Goal: Task Accomplishment & Management: Complete application form

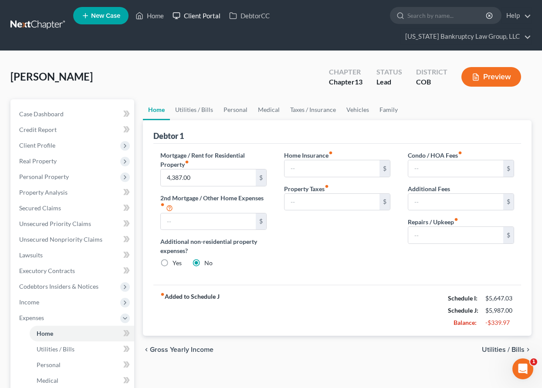
drag, startPoint x: 0, startPoint y: 0, endPoint x: 195, endPoint y: 15, distance: 195.7
click at [195, 15] on link "Client Portal" at bounding box center [196, 16] width 57 height 16
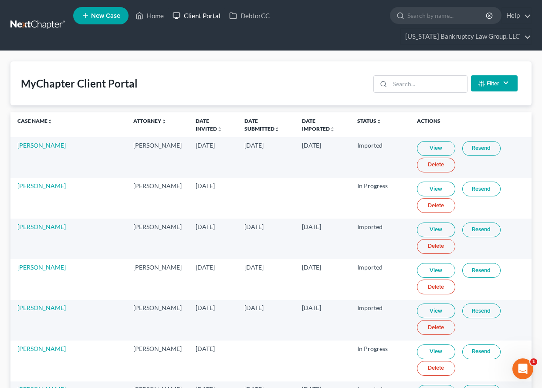
click at [208, 18] on link "Client Portal" at bounding box center [196, 16] width 57 height 16
click at [429, 85] on input "search" at bounding box center [428, 84] width 77 height 17
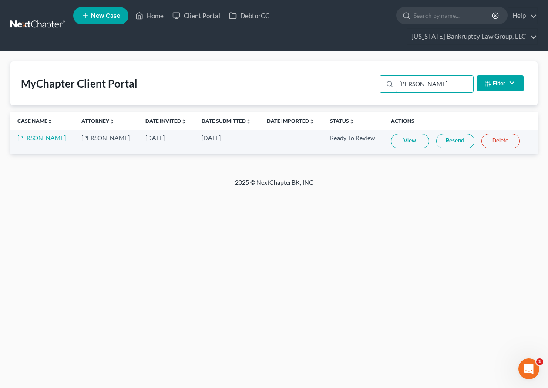
type input "[PERSON_NAME]"
click at [413, 141] on link "View" at bounding box center [410, 141] width 38 height 15
click at [152, 13] on link "Home" at bounding box center [149, 16] width 37 height 16
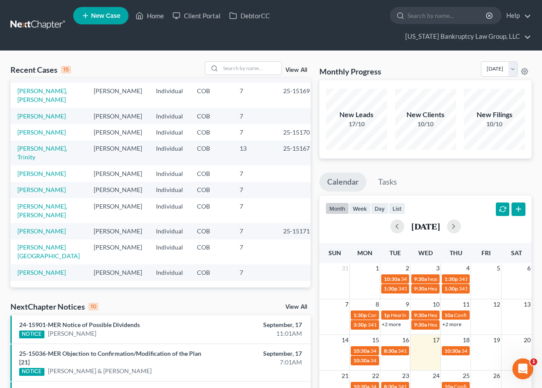
scroll to position [104, 0]
click at [36, 120] on link "[PERSON_NAME]" at bounding box center [41, 115] width 48 height 7
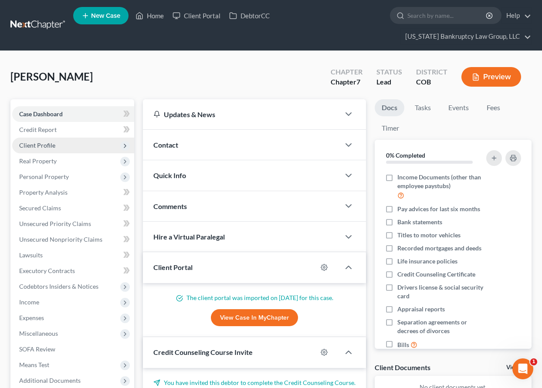
click at [42, 145] on span "Client Profile" at bounding box center [37, 145] width 36 height 7
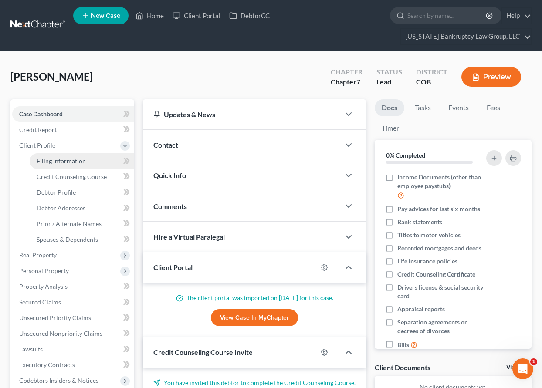
click at [69, 159] on span "Filing Information" at bounding box center [61, 160] width 49 height 7
select select "1"
select select "0"
select select "11"
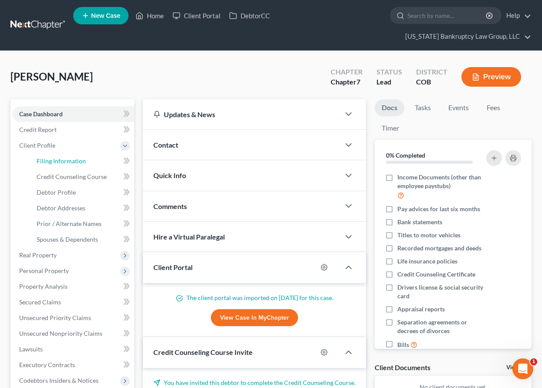
select select "0"
select select "5"
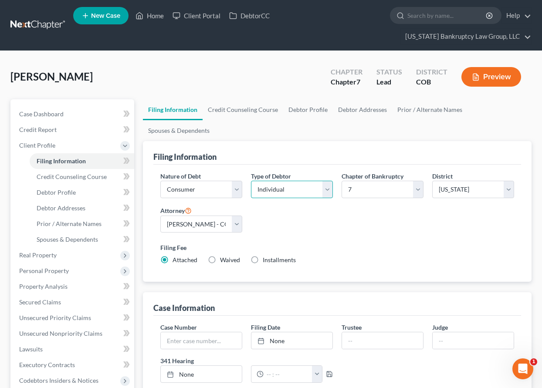
click at [270, 189] on select "Select Individual Joint" at bounding box center [292, 189] width 82 height 17
select select "1"
click at [251, 181] on select "Select Individual Joint" at bounding box center [292, 189] width 82 height 17
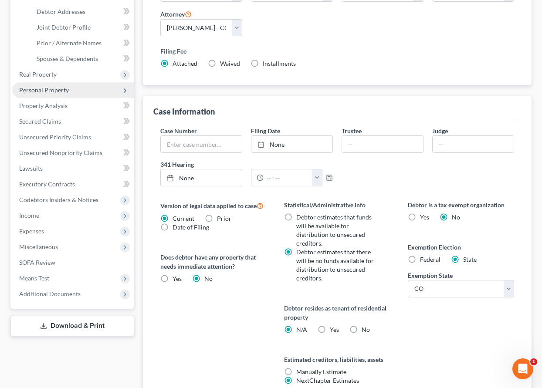
scroll to position [267, 0]
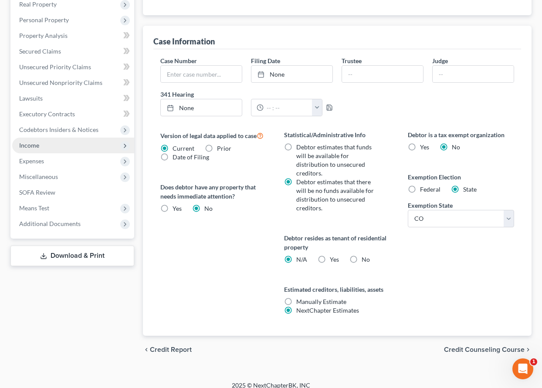
click at [34, 147] on span "Income" at bounding box center [29, 145] width 20 height 7
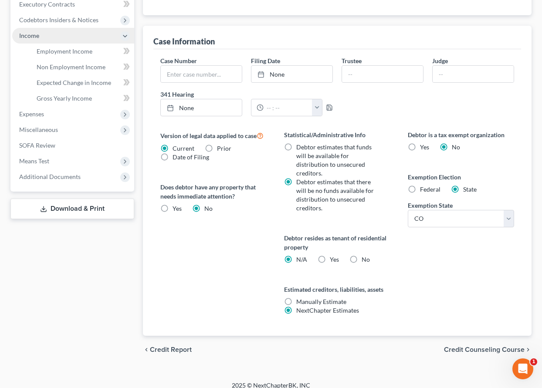
scroll to position [157, 0]
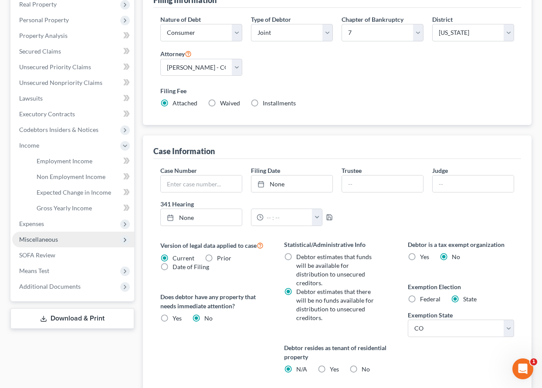
click at [36, 239] on span "Miscellaneous" at bounding box center [38, 239] width 39 height 7
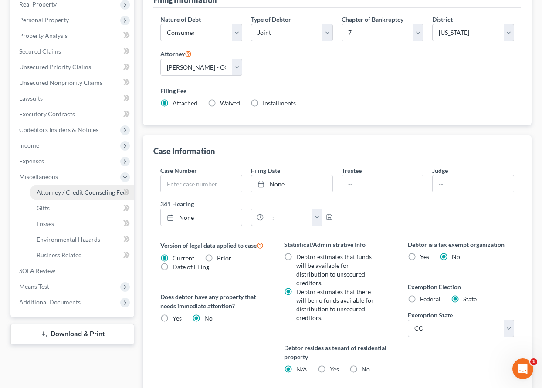
click at [65, 189] on span "Attorney / Credit Counseling Fees" at bounding box center [83, 192] width 92 height 7
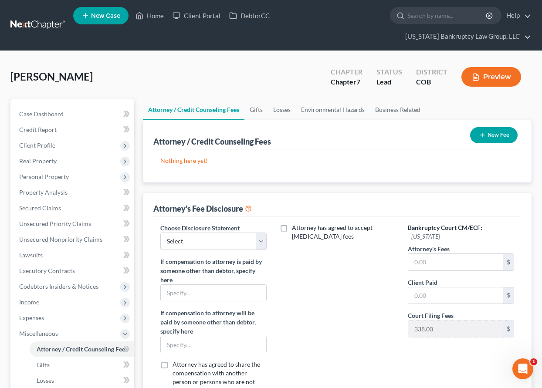
click at [502, 136] on button "New Fee" at bounding box center [493, 135] width 47 height 16
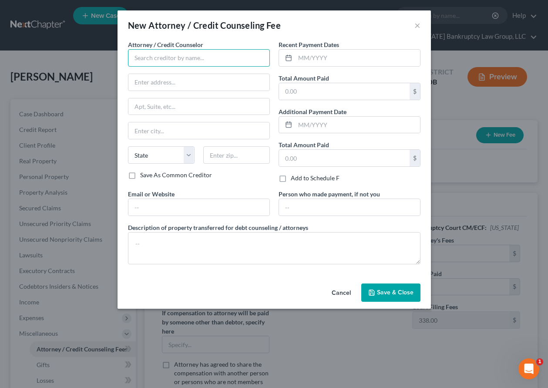
click at [169, 58] on input "text" at bounding box center [199, 57] width 142 height 17
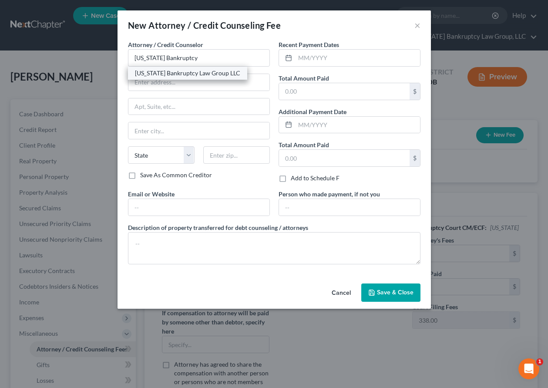
click at [205, 77] on div "[US_STATE] Bankruptcy Law Group LLC" at bounding box center [187, 73] width 105 height 9
type input "[US_STATE] Bankruptcy Law Group LLC"
type input "[STREET_ADDRESS]"
type input "[GEOGRAPHIC_DATA]"
select select "5"
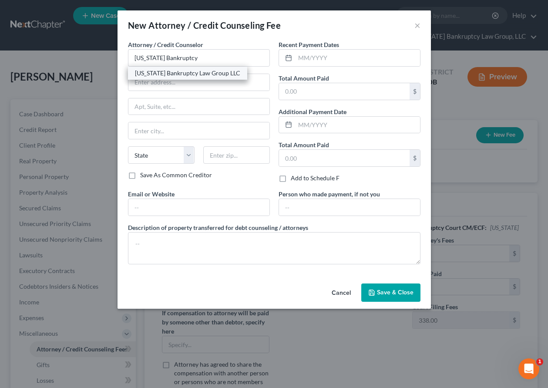
type input "80238"
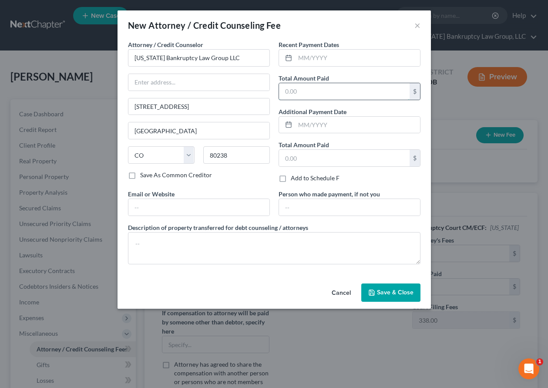
click at [322, 88] on input "text" at bounding box center [344, 91] width 131 height 17
type input "2,162"
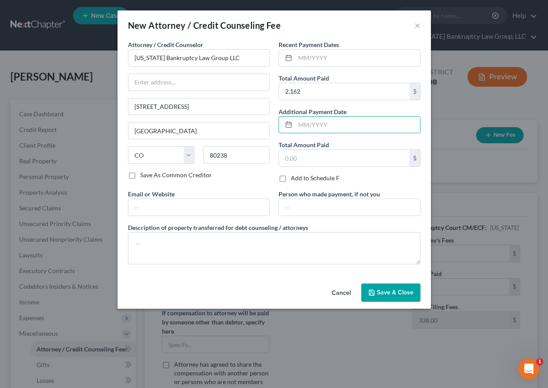
click at [401, 294] on span "Save & Close" at bounding box center [395, 292] width 37 height 7
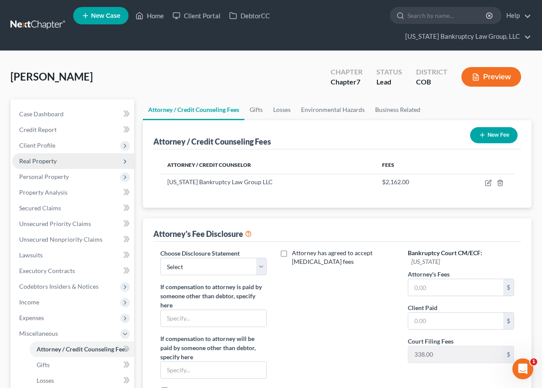
click at [41, 159] on span "Real Property" at bounding box center [37, 160] width 37 height 7
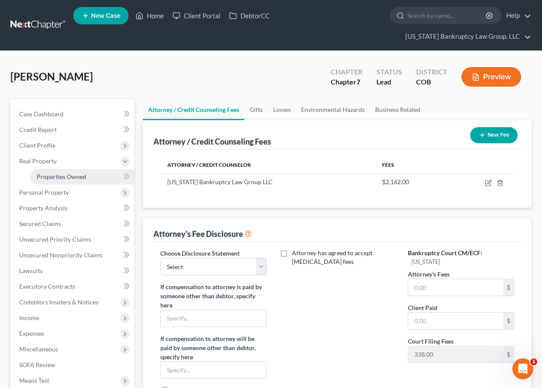
click at [55, 175] on span "Properties Owned" at bounding box center [62, 176] width 50 height 7
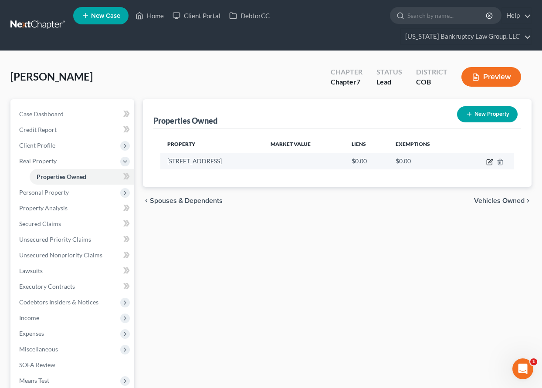
click at [489, 161] on icon "button" at bounding box center [489, 162] width 7 height 7
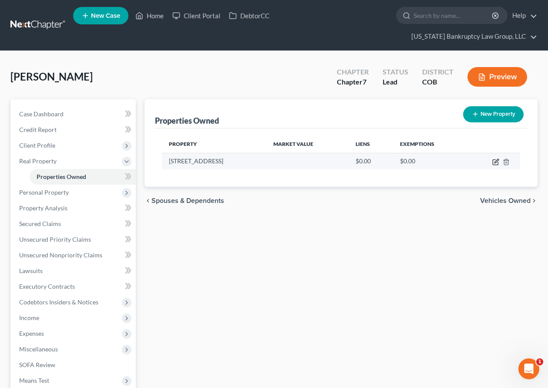
select select "5"
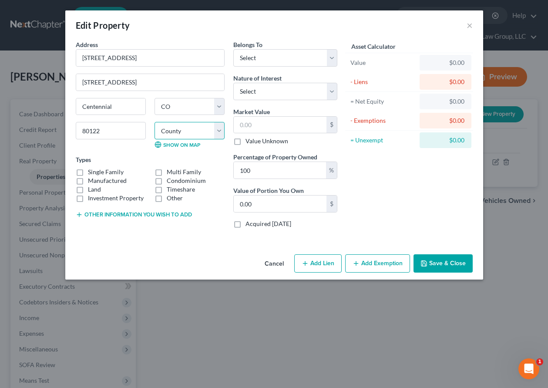
click at [189, 132] on select "County [GEOGRAPHIC_DATA] [GEOGRAPHIC_DATA] [GEOGRAPHIC_DATA] [GEOGRAPHIC_DATA] …" at bounding box center [190, 130] width 70 height 17
select select "2"
click at [155, 122] on select "County [GEOGRAPHIC_DATA] [GEOGRAPHIC_DATA] [GEOGRAPHIC_DATA] [GEOGRAPHIC_DATA] …" at bounding box center [190, 130] width 70 height 17
click at [98, 171] on label "Single Family" at bounding box center [106, 172] width 36 height 9
click at [97, 171] on input "Single Family" at bounding box center [94, 171] width 6 height 6
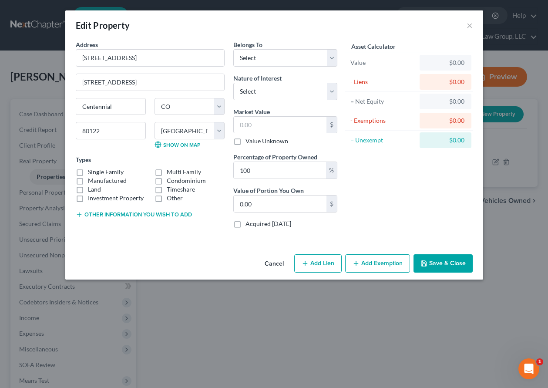
checkbox input "true"
click at [260, 53] on select "Select Debtor 1 Only Debtor 2 Only Debtor 1 And Debtor 2 Only At Least One Of T…" at bounding box center [285, 57] width 104 height 17
select select "2"
click at [233, 49] on select "Select Debtor 1 Only Debtor 2 Only Debtor 1 And Debtor 2 Only At Least One Of T…" at bounding box center [285, 57] width 104 height 17
click at [271, 99] on select "Select Fee Simple Joint Tenant Life Estate Equitable Interest Future Interest T…" at bounding box center [285, 91] width 104 height 17
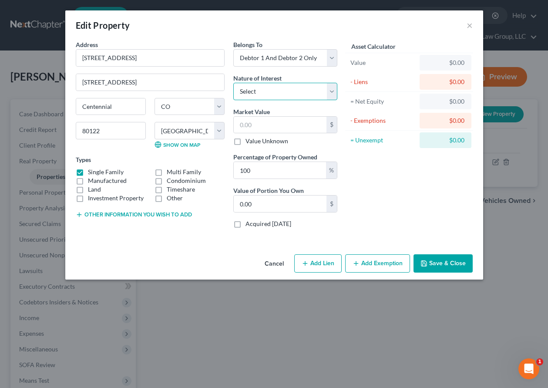
select select "1"
click at [233, 83] on select "Select Fee Simple Joint Tenant Life Estate Equitable Interest Future Interest T…" at bounding box center [285, 91] width 104 height 17
click at [274, 123] on input "text" at bounding box center [280, 125] width 93 height 17
type input "5"
type input "5.00"
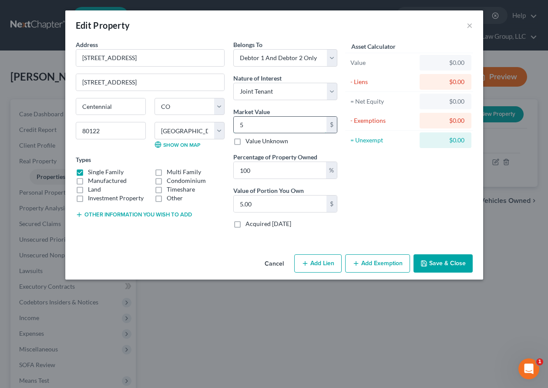
type input "54"
type input "54.00"
type input "545"
type input "545.00"
type input "5452"
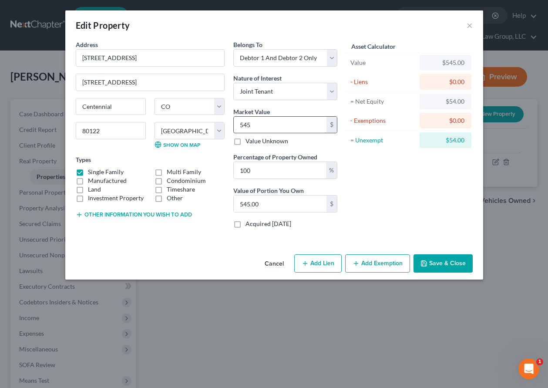
type input "5,452.00"
type input "5,4523"
type input "54,523.00"
type input "5,45231"
type input "545,231.00"
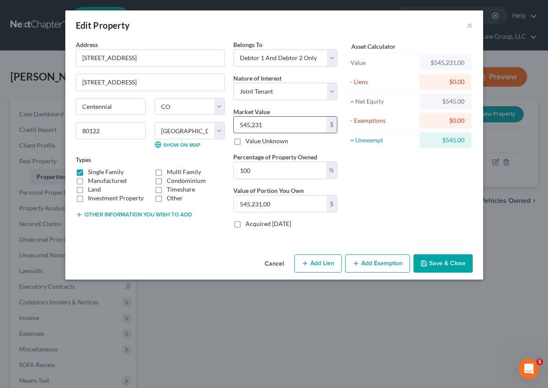
type input "545,231"
click at [382, 264] on button "Add Exemption" at bounding box center [377, 263] width 65 height 18
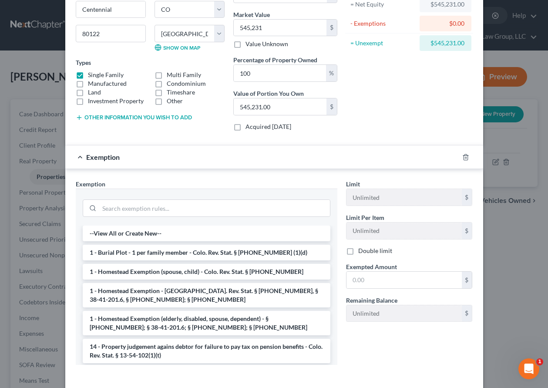
scroll to position [131, 0]
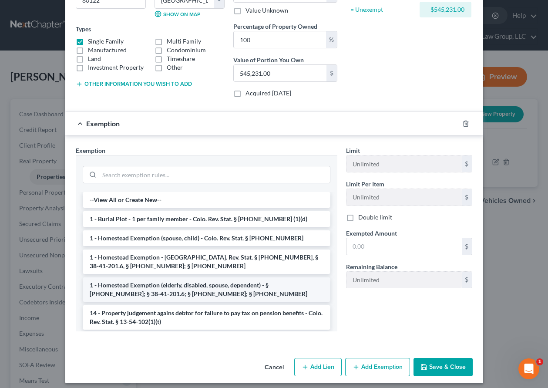
click at [219, 286] on li "1 - Homestead Exemption (elderly, disabled, spouse, dependent) - § [PHONE_NUMBE…" at bounding box center [207, 289] width 248 height 24
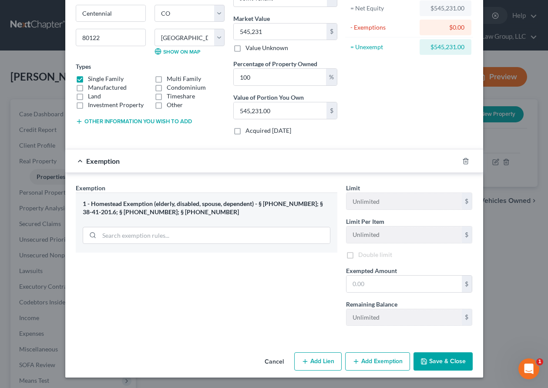
scroll to position [95, 0]
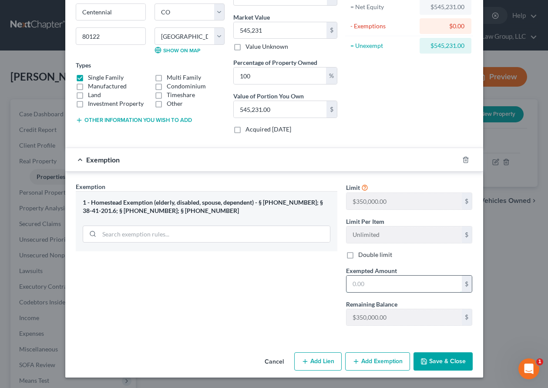
click at [367, 282] on input "text" at bounding box center [404, 284] width 115 height 17
type input "350,000"
click at [446, 364] on button "Save & Close" at bounding box center [443, 361] width 59 height 18
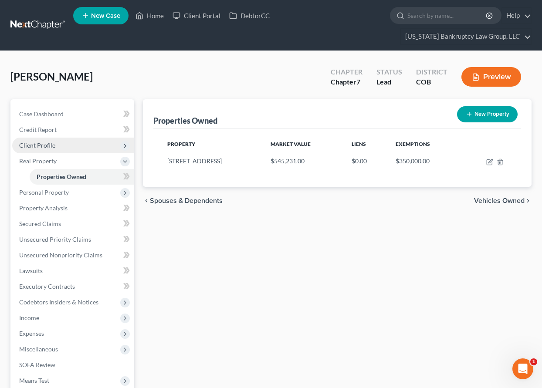
click at [41, 148] on span "Client Profile" at bounding box center [37, 145] width 36 height 7
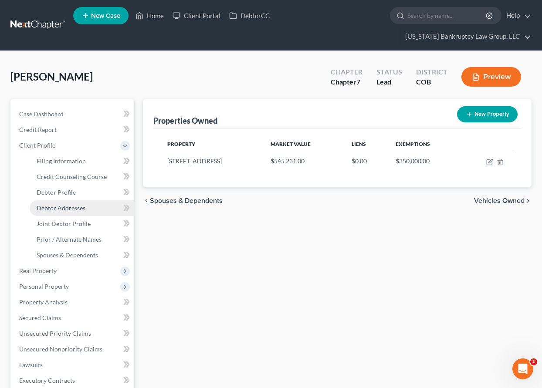
click at [63, 206] on span "Debtor Addresses" at bounding box center [61, 207] width 49 height 7
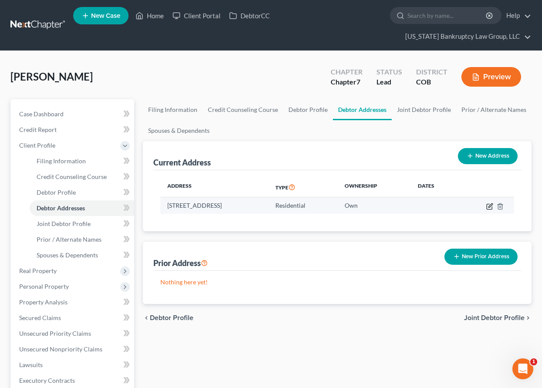
click at [490, 207] on icon "button" at bounding box center [489, 206] width 7 height 7
select select "5"
select select "0"
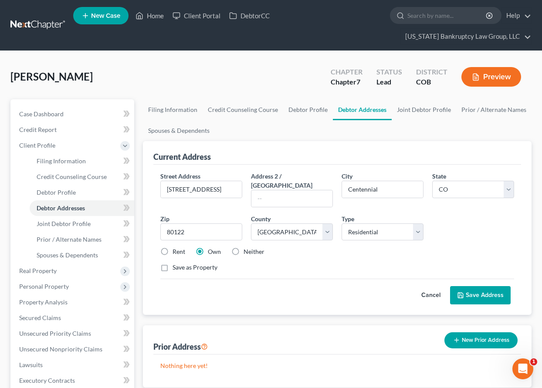
click at [478, 286] on button "Save Address" at bounding box center [480, 295] width 61 height 18
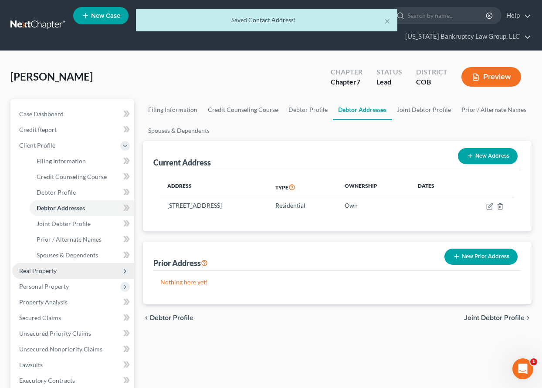
click at [43, 269] on span "Real Property" at bounding box center [37, 270] width 37 height 7
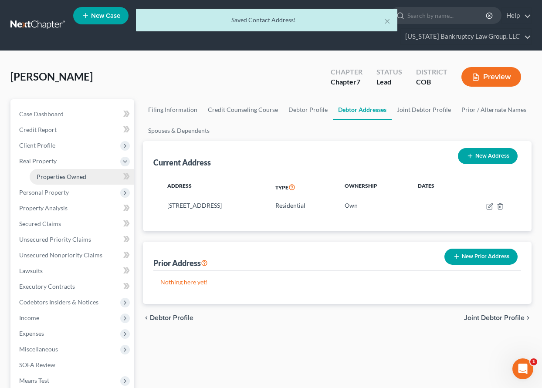
click at [73, 179] on span "Properties Owned" at bounding box center [62, 176] width 50 height 7
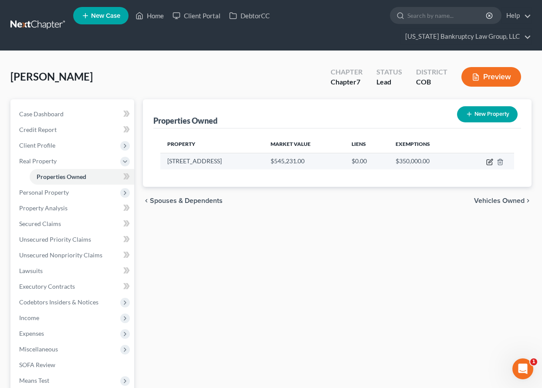
click at [489, 162] on icon "button" at bounding box center [490, 161] width 4 height 4
select select "5"
select select "2"
select select "1"
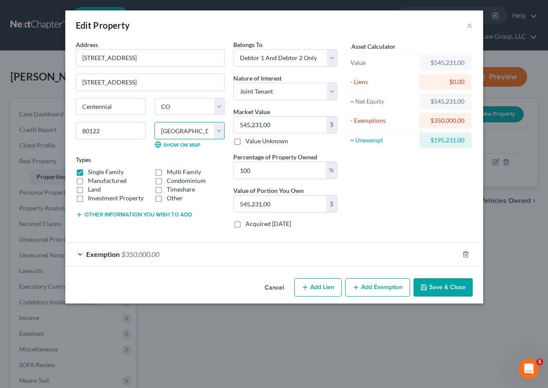
click at [179, 127] on select "County [GEOGRAPHIC_DATA] [GEOGRAPHIC_DATA] [GEOGRAPHIC_DATA] [GEOGRAPHIC_DATA] …" at bounding box center [190, 130] width 70 height 17
select select "0"
click at [155, 122] on select "County [GEOGRAPHIC_DATA] [GEOGRAPHIC_DATA] [GEOGRAPHIC_DATA] [GEOGRAPHIC_DATA] …" at bounding box center [190, 130] width 70 height 17
click at [446, 282] on button "Save & Close" at bounding box center [443, 287] width 59 height 18
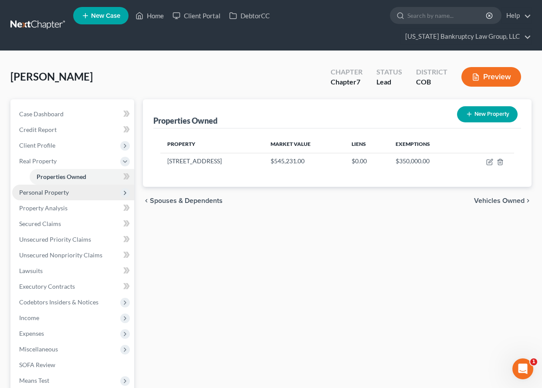
click at [38, 194] on span "Personal Property" at bounding box center [44, 192] width 50 height 7
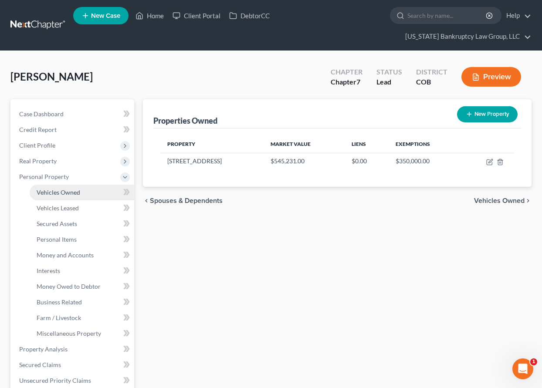
click at [46, 192] on span "Vehicles Owned" at bounding box center [59, 192] width 44 height 7
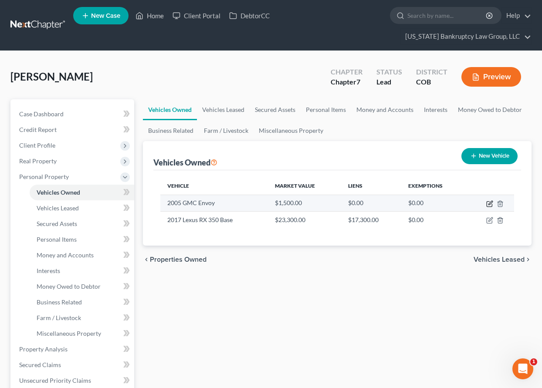
click at [489, 202] on icon "button" at bounding box center [489, 203] width 7 height 7
select select "0"
select select "21"
select select "3"
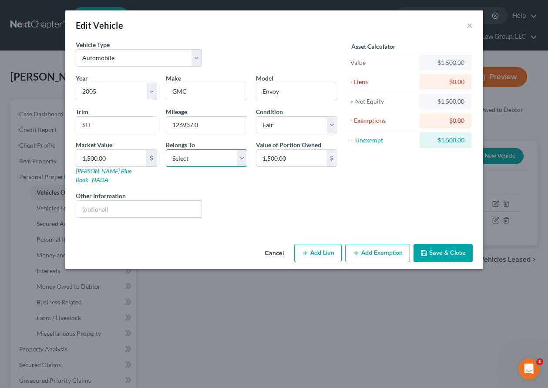
click at [211, 159] on select "Select Debtor 1 Only Debtor 2 Only Debtor 1 And Debtor 2 Only At Least One Of T…" at bounding box center [206, 157] width 81 height 17
select select "0"
click at [166, 149] on select "Select Debtor 1 Only Debtor 2 Only Debtor 1 And Debtor 2 Only At Least One Of T…" at bounding box center [206, 157] width 81 height 17
click at [363, 253] on button "Add Exemption" at bounding box center [377, 253] width 65 height 18
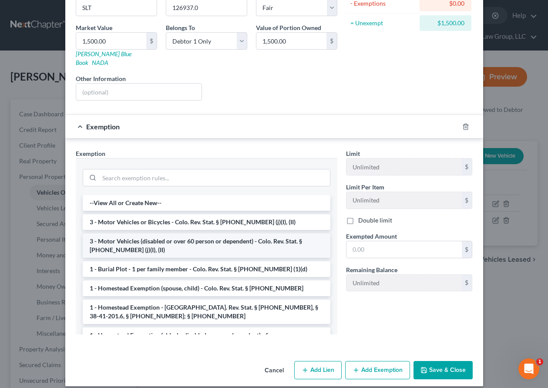
click at [179, 240] on li "3 - Motor Vehicles (disabled or over 60 person or dependent) - Colo. Rev. Stat.…" at bounding box center [207, 245] width 248 height 24
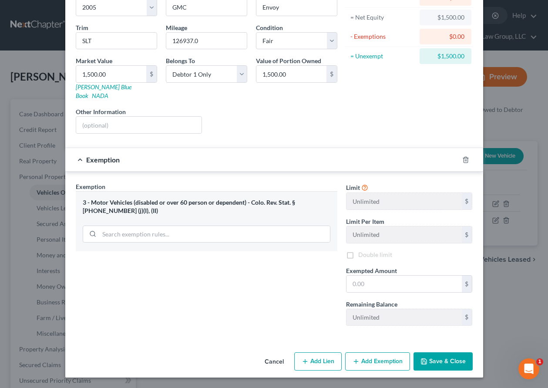
scroll to position [75, 0]
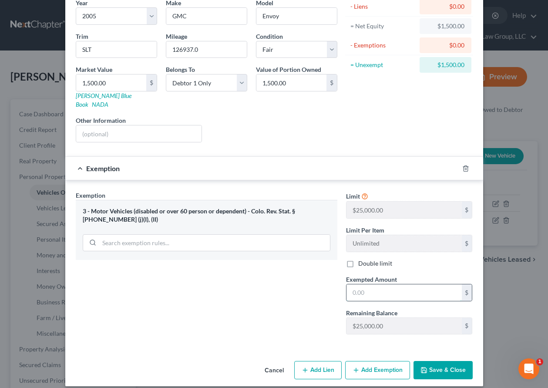
click at [379, 284] on input "text" at bounding box center [404, 292] width 115 height 17
type input "10,000"
click at [463, 366] on button "Save & Close" at bounding box center [443, 370] width 59 height 18
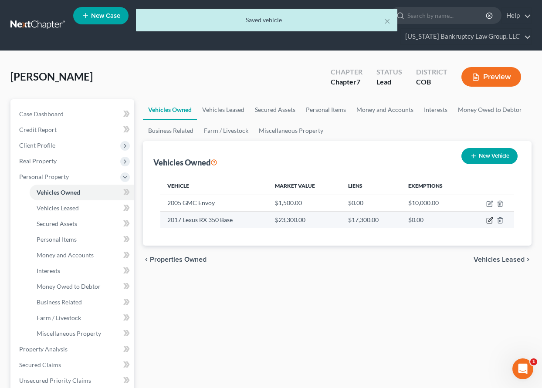
click at [490, 220] on icon "button" at bounding box center [489, 220] width 7 height 7
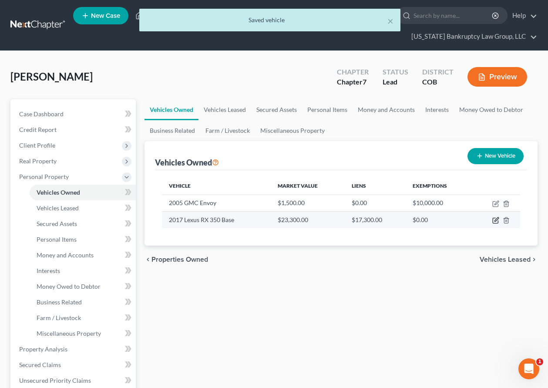
select select "0"
select select "9"
select select "0"
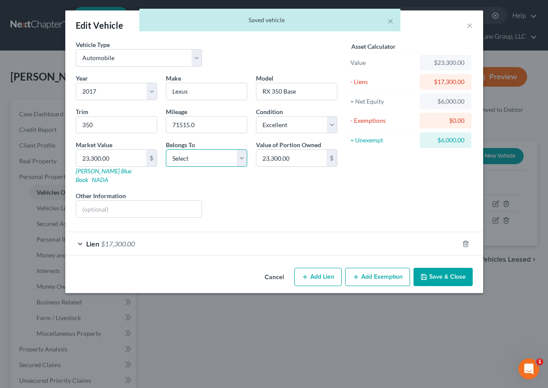
click at [230, 158] on select "Select Debtor 1 Only Debtor 2 Only Debtor 1 And Debtor 2 Only At Least One Of T…" at bounding box center [206, 157] width 81 height 17
select select "0"
click at [166, 149] on select "Select Debtor 1 Only Debtor 2 Only Debtor 1 And Debtor 2 Only At Least One Of T…" at bounding box center [206, 157] width 81 height 17
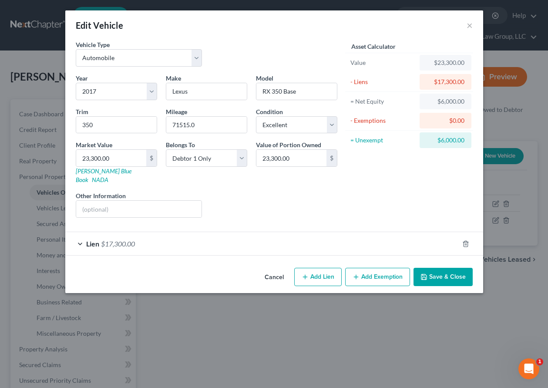
click at [125, 240] on span "$17,300.00" at bounding box center [118, 244] width 34 height 8
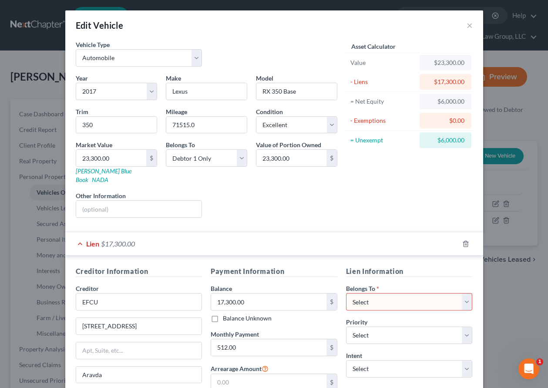
click at [404, 294] on select "Select Debtor 1 Only Debtor 2 Only Debtor 1 And Debtor 2 Only At Least One Of T…" at bounding box center [409, 301] width 127 height 17
select select "0"
click at [346, 293] on select "Select Debtor 1 Only Debtor 2 Only Debtor 1 And Debtor 2 Only At Least One Of T…" at bounding box center [409, 301] width 127 height 17
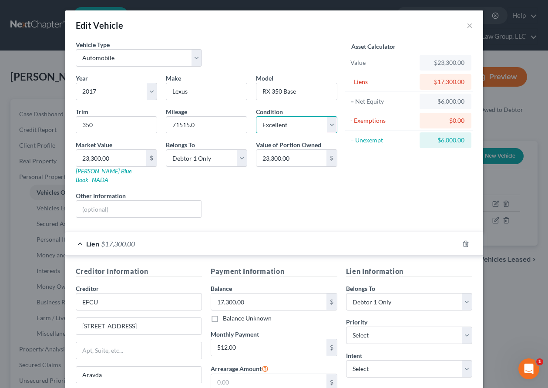
click at [295, 122] on select "Select Excellent Very Good Good Fair Poor" at bounding box center [296, 124] width 81 height 17
select select "3"
click at [256, 116] on select "Select Excellent Very Good Good Fair Poor" at bounding box center [296, 124] width 81 height 17
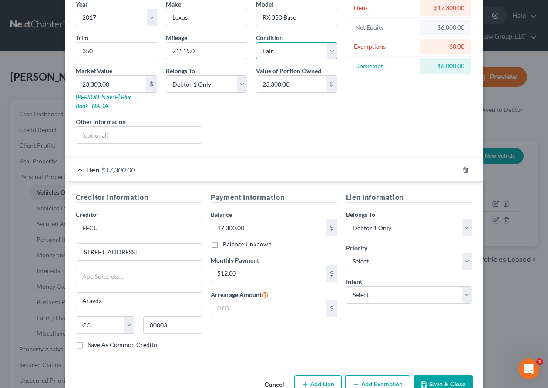
scroll to position [88, 0]
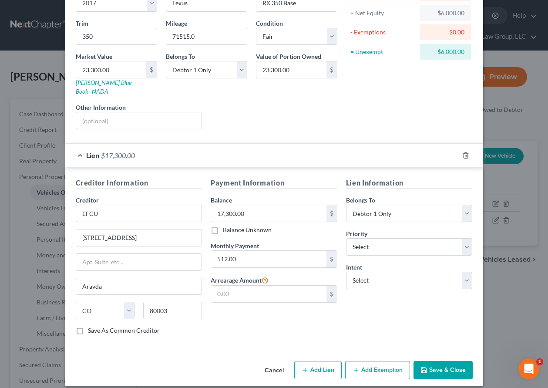
click at [383, 363] on button "Add Exemption" at bounding box center [377, 370] width 65 height 18
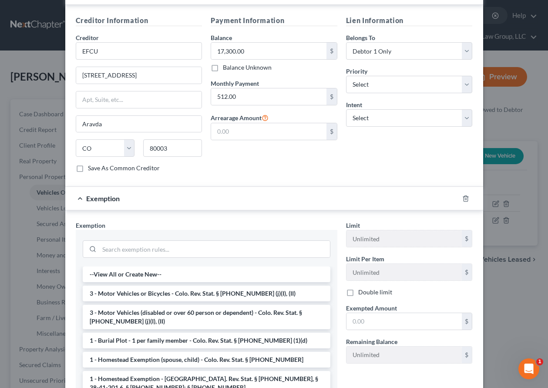
scroll to position [322, 0]
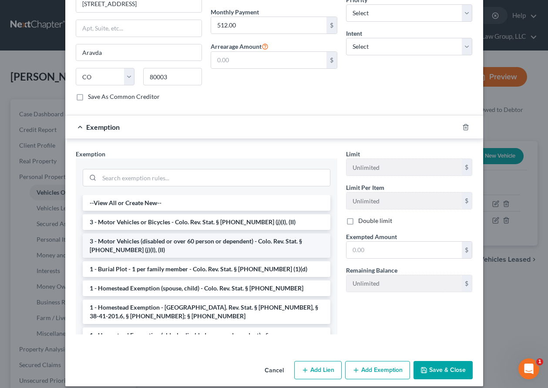
click at [171, 233] on li "3 - Motor Vehicles (disabled or over 60 person or dependent) - Colo. Rev. Stat.…" at bounding box center [207, 245] width 248 height 24
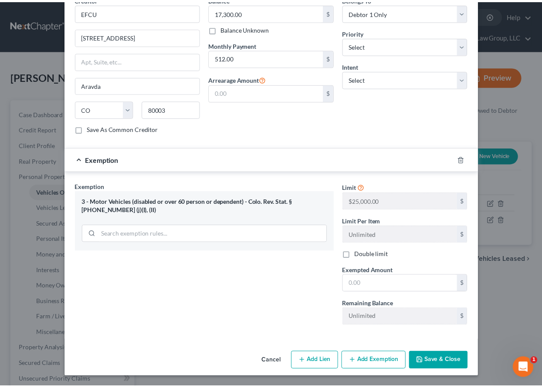
scroll to position [281, 0]
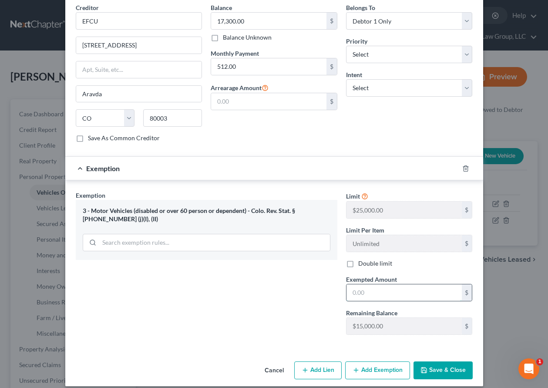
click at [402, 289] on input "text" at bounding box center [404, 292] width 115 height 17
type input "15,000"
click at [441, 362] on button "Save & Close" at bounding box center [443, 371] width 59 height 18
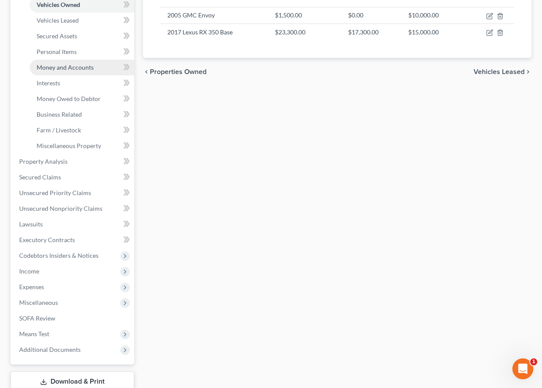
scroll to position [225, 0]
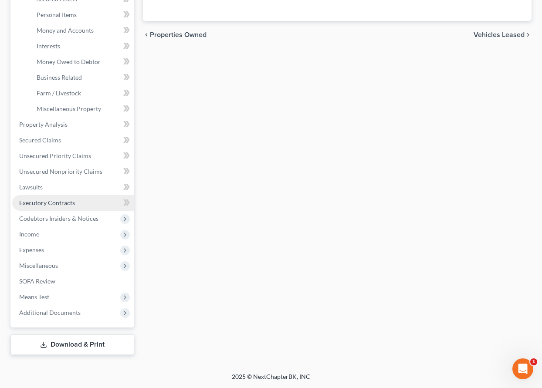
click at [59, 202] on span "Executory Contracts" at bounding box center [47, 202] width 56 height 7
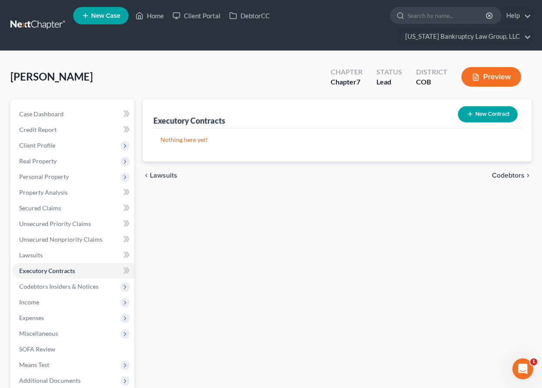
click at [478, 118] on button "New Contract" at bounding box center [488, 114] width 60 height 16
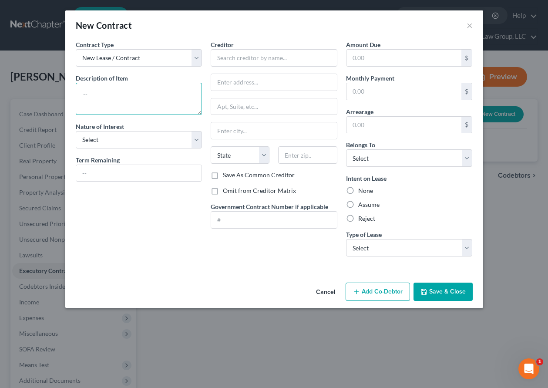
click at [108, 92] on textarea at bounding box center [139, 99] width 127 height 32
type textarea "Homeowners Association"
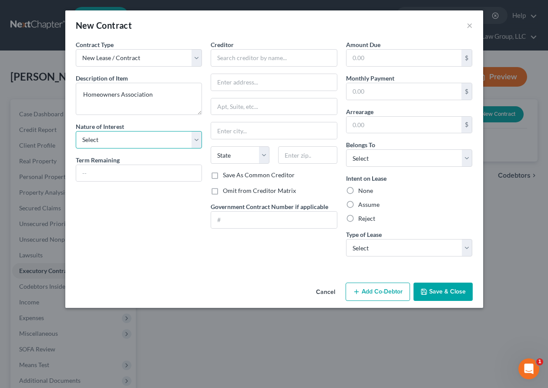
select select "0"
click at [276, 52] on input "text" at bounding box center [274, 57] width 127 height 17
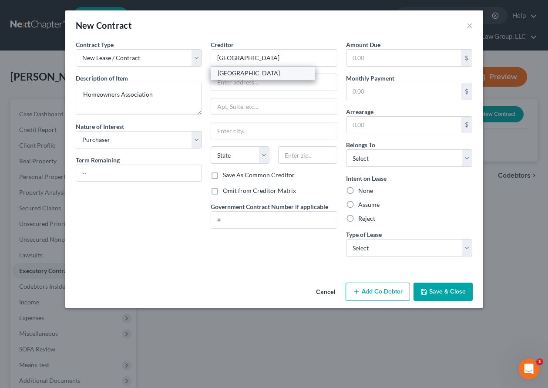
click at [268, 74] on div "[GEOGRAPHIC_DATA]" at bounding box center [263, 73] width 91 height 9
type input "[GEOGRAPHIC_DATA]"
type input "[STREET_ADDRESS][PERSON_NAME]"
type input "Aurora"
select select "5"
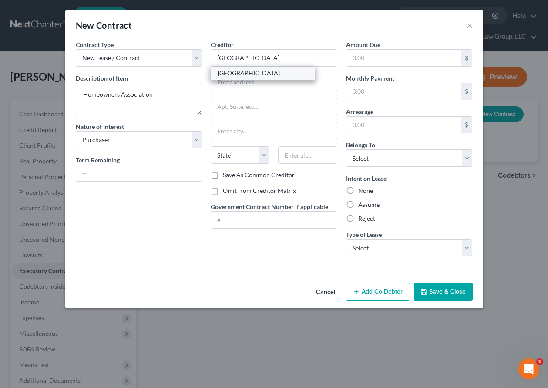
type input "80017"
click at [266, 58] on input "[GEOGRAPHIC_DATA]" at bounding box center [274, 57] width 127 height 17
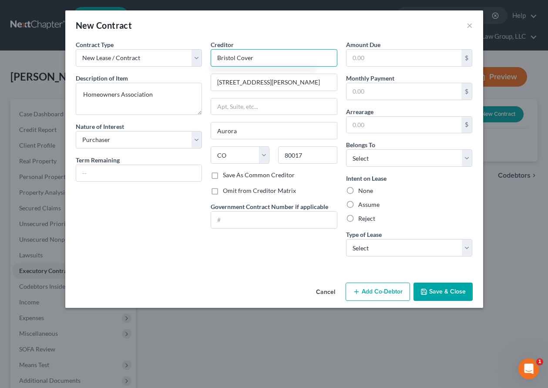
type input "Bristol Cover"
type input "27 [GEOGRAPHIC_DATA][PERSON_NAME]"
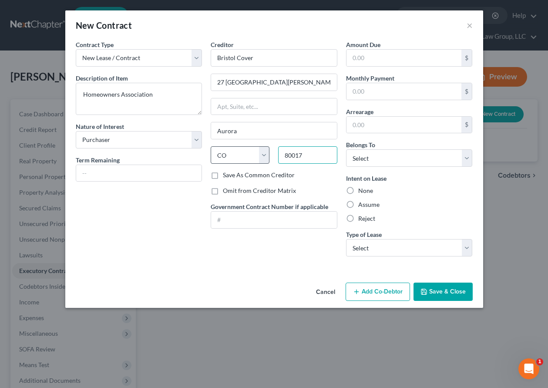
drag, startPoint x: 308, startPoint y: 156, endPoint x: 259, endPoint y: 159, distance: 49.3
click at [259, 158] on div "State [US_STATE] AK AR AZ CA CO CT DE DC [GEOGRAPHIC_DATA] [GEOGRAPHIC_DATA] GU…" at bounding box center [273, 158] width 135 height 24
type input "80112"
type input "[GEOGRAPHIC_DATA]"
click at [223, 175] on label "Save As Common Creditor" at bounding box center [259, 175] width 72 height 9
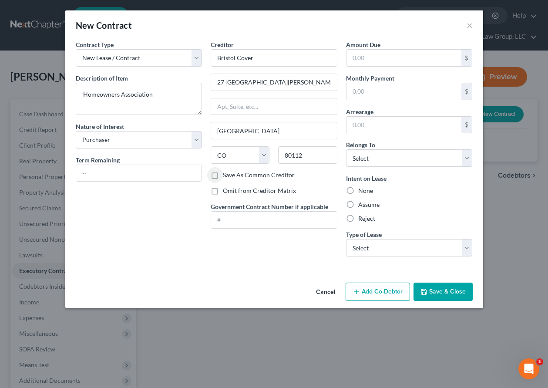
click at [226, 175] on input "Save As Common Creditor" at bounding box center [229, 174] width 6 height 6
checkbox input "true"
click at [398, 157] on select "Select Debtor 1 Only Debtor 2 Only Debtor 1 And Debtor 2 Only At Least One Of T…" at bounding box center [409, 157] width 127 height 17
select select "2"
click at [346, 149] on select "Select Debtor 1 Only Debtor 2 Only Debtor 1 And Debtor 2 Only At Least One Of T…" at bounding box center [409, 157] width 127 height 17
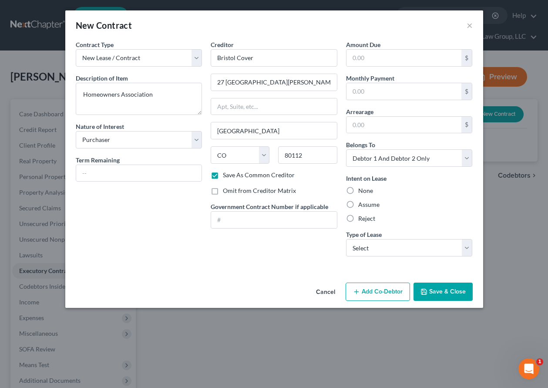
click at [365, 203] on label "Assume" at bounding box center [368, 204] width 21 height 9
click at [365, 203] on input "Assume" at bounding box center [365, 203] width 6 height 6
radio input "true"
click at [387, 250] on select "Select Real Estate Car Other" at bounding box center [409, 247] width 127 height 17
select select "0"
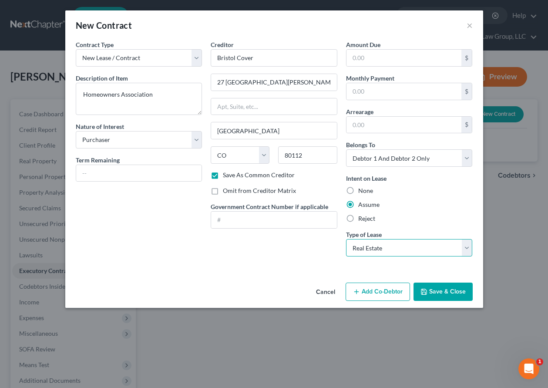
click at [346, 239] on select "Select Real Estate Car Other" at bounding box center [409, 247] width 127 height 17
click at [443, 297] on button "Save & Close" at bounding box center [443, 292] width 59 height 18
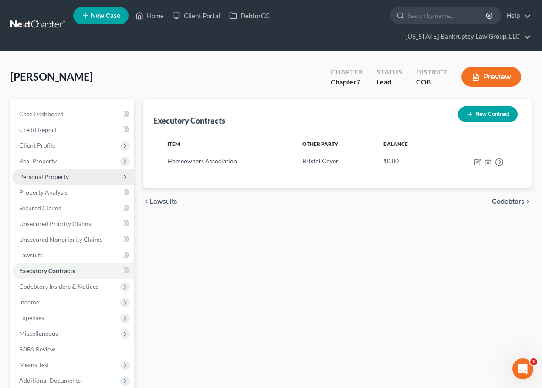
click at [55, 177] on span "Personal Property" at bounding box center [44, 176] width 50 height 7
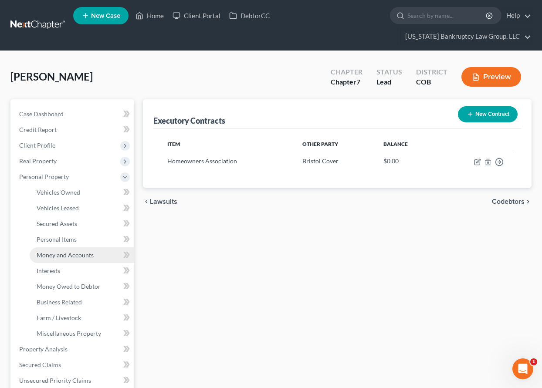
click at [66, 257] on span "Money and Accounts" at bounding box center [65, 254] width 57 height 7
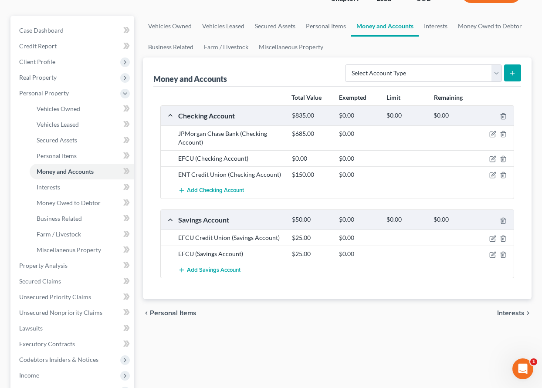
scroll to position [87, 0]
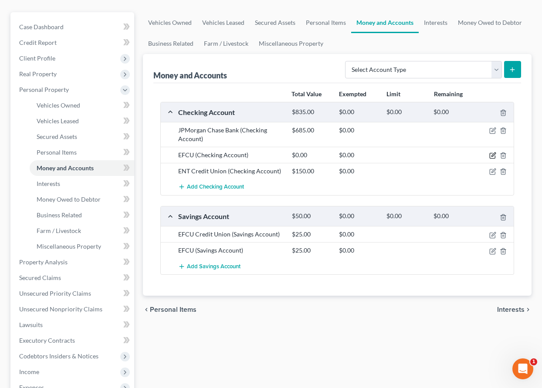
click at [492, 155] on icon "button" at bounding box center [492, 155] width 7 height 7
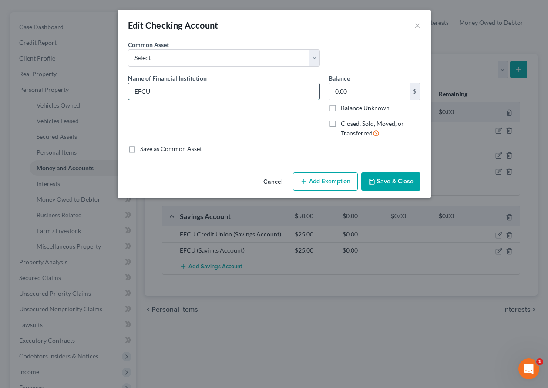
click at [172, 88] on input "EFCU" at bounding box center [223, 91] width 191 height 17
type input "EFCU #972-71"
click at [341, 109] on label "Balance Unknown" at bounding box center [365, 108] width 49 height 9
click at [345, 109] on input "Balance Unknown" at bounding box center [348, 107] width 6 height 6
checkbox input "true"
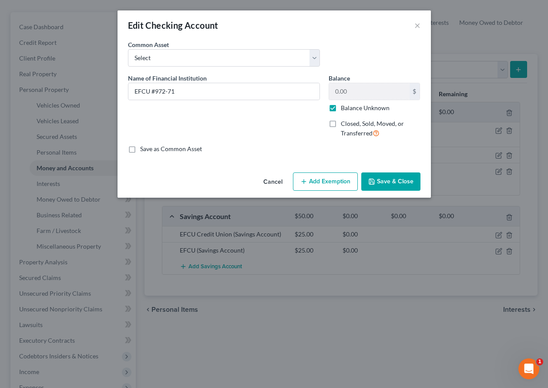
click at [330, 182] on button "Add Exemption" at bounding box center [325, 181] width 65 height 18
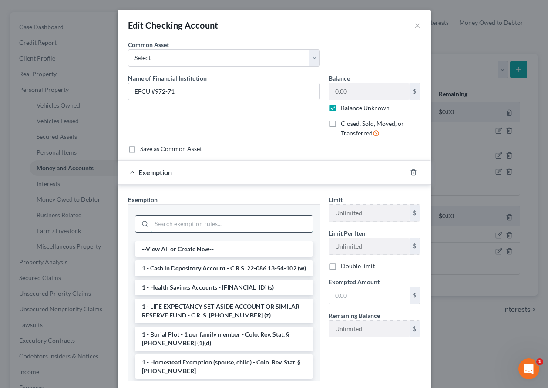
click at [222, 229] on input "search" at bounding box center [232, 224] width 161 height 17
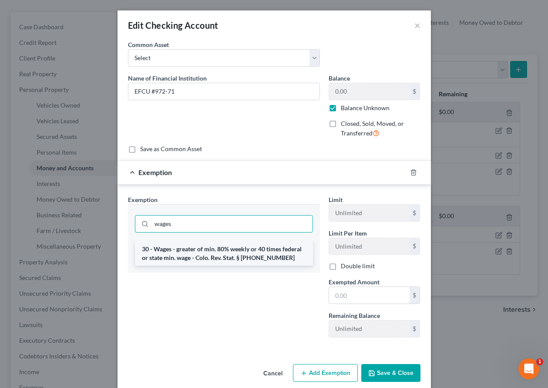
type input "wages"
click at [247, 252] on li "30 - Wages - greater of min. 80% weekly or 40 times federal or state min. wage …" at bounding box center [224, 253] width 178 height 24
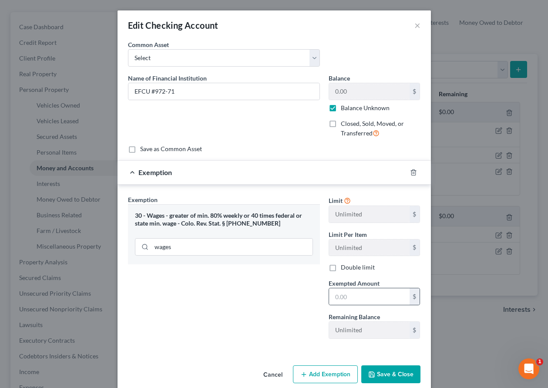
click at [357, 305] on div "$" at bounding box center [375, 296] width 92 height 17
click at [354, 297] on input "text" at bounding box center [369, 296] width 81 height 17
type input "80"
click at [380, 371] on button "Save & Close" at bounding box center [391, 374] width 59 height 18
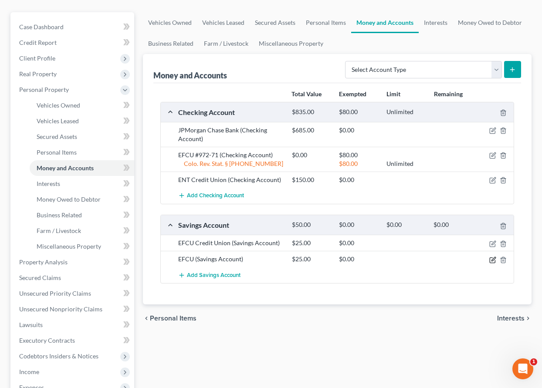
click at [493, 258] on icon "button" at bounding box center [492, 260] width 7 height 7
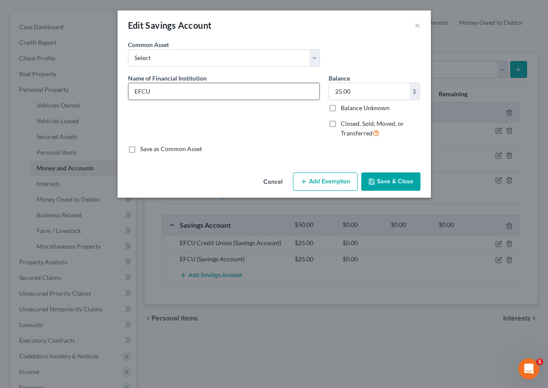
click at [152, 91] on input "EFCU" at bounding box center [223, 91] width 191 height 17
type input "EFCU #972-00"
click at [334, 183] on button "Add Exemption" at bounding box center [325, 181] width 65 height 18
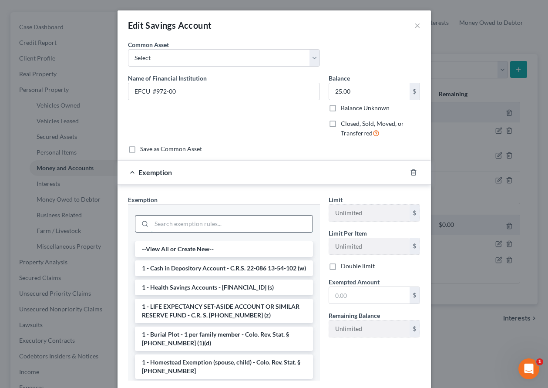
click at [246, 224] on input "search" at bounding box center [232, 224] width 161 height 17
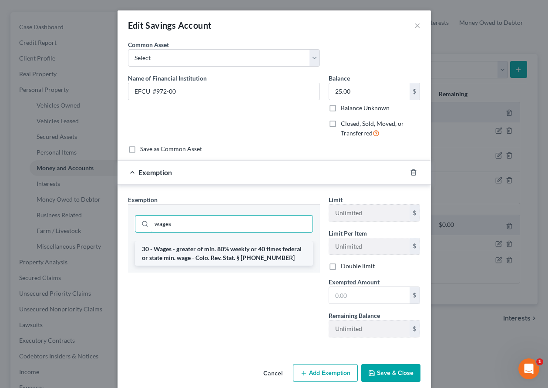
type input "wages"
click at [236, 250] on li "30 - Wages - greater of min. 80% weekly or 40 times federal or state min. wage …" at bounding box center [224, 253] width 178 height 24
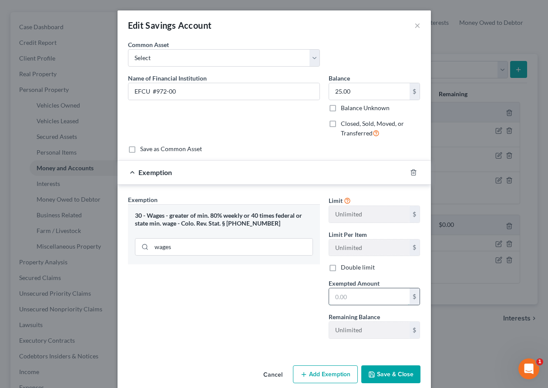
click at [383, 303] on input "text" at bounding box center [369, 296] width 81 height 17
type input "80"
click at [393, 380] on button "Save & Close" at bounding box center [391, 374] width 59 height 18
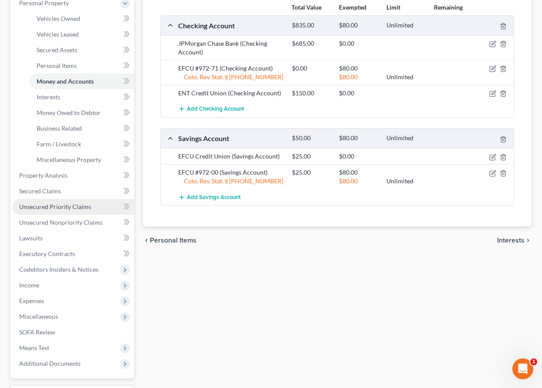
scroll to position [174, 0]
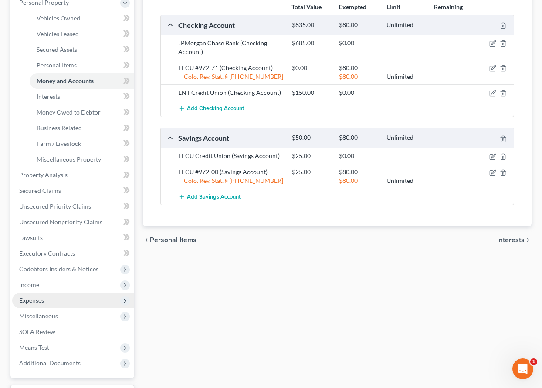
click at [37, 297] on span "Expenses" at bounding box center [31, 300] width 25 height 7
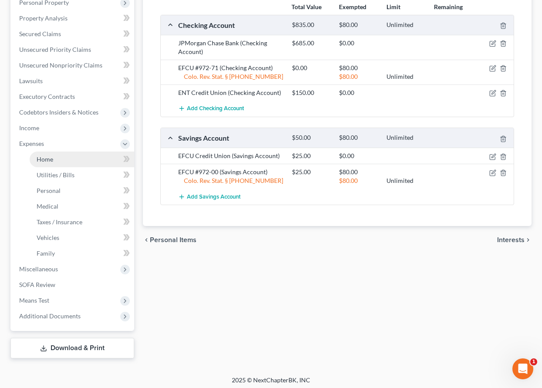
click at [50, 159] on span "Home" at bounding box center [45, 158] width 17 height 7
